Goal: Task Accomplishment & Management: Use online tool/utility

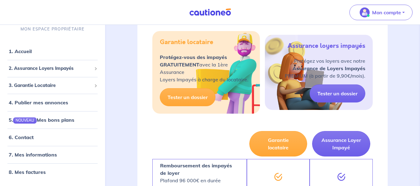
scroll to position [123, 0]
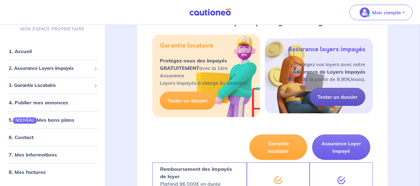
click at [334, 95] on link "Tester un dossier" at bounding box center [338, 97] width 56 height 18
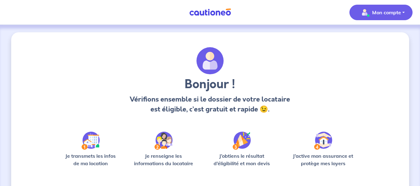
click at [388, 12] on p "Mon compte" at bounding box center [386, 12] width 29 height 7
click at [369, 36] on link "Mes informations" at bounding box center [375, 39] width 50 height 10
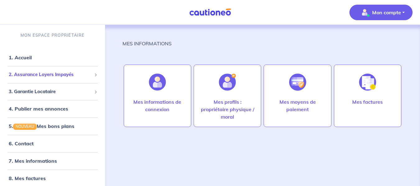
click at [73, 77] on span "2. Assurance Loyers Impayés" at bounding box center [50, 74] width 83 height 7
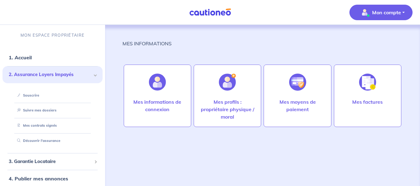
click at [54, 73] on span "2. Assurance Loyers Impayés" at bounding box center [50, 74] width 83 height 7
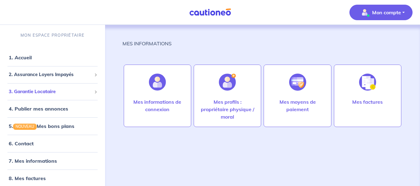
click at [53, 88] on div "3. Garantie Locataire" at bounding box center [52, 92] width 100 height 12
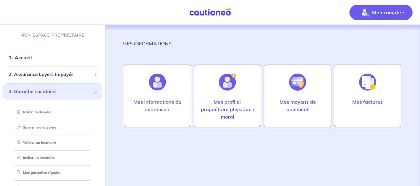
click at [375, 12] on p "Mon compte" at bounding box center [386, 12] width 29 height 7
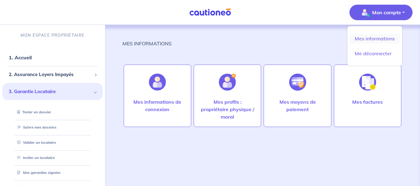
click at [372, 35] on link "Mes informations" at bounding box center [375, 39] width 50 height 10
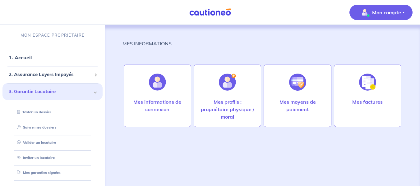
click at [396, 12] on p "Mon compte" at bounding box center [386, 12] width 29 height 7
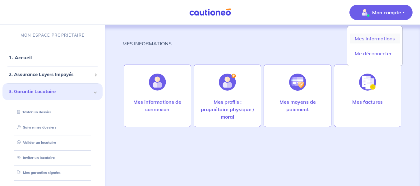
click at [365, 36] on link "Mes informations" at bounding box center [375, 39] width 50 height 10
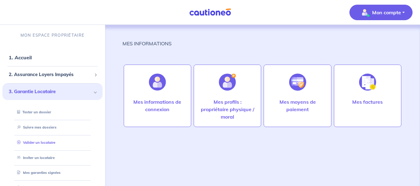
click at [51, 141] on link "Valider un locataire" at bounding box center [35, 143] width 41 height 4
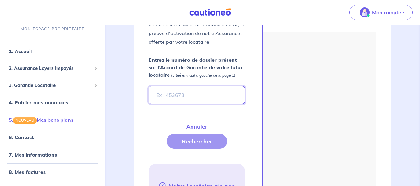
scroll to position [218, 0]
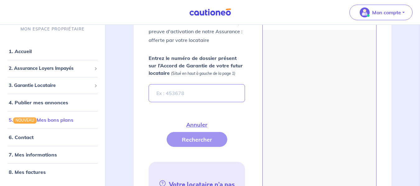
click at [47, 123] on link "5. NOUVEAU Mes bons plans" at bounding box center [41, 120] width 65 height 6
